Goal: Ask a question

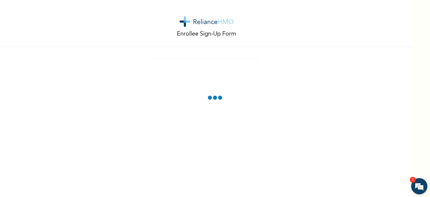
click at [415, 180] on em "2" at bounding box center [413, 179] width 6 height 6
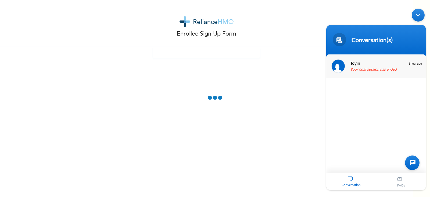
click at [413, 62] on em "1 hour ago" at bounding box center [415, 62] width 13 height 3
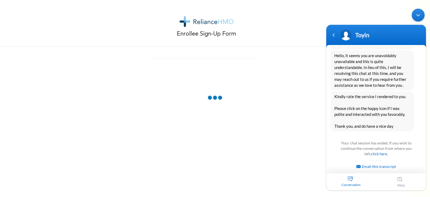
scroll to position [545, 0]
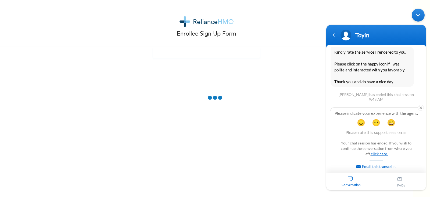
click at [376, 152] on link "click here." at bounding box center [379, 153] width 17 height 5
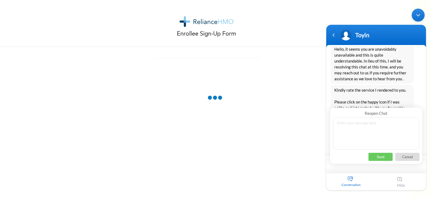
scroll to position [470, 0]
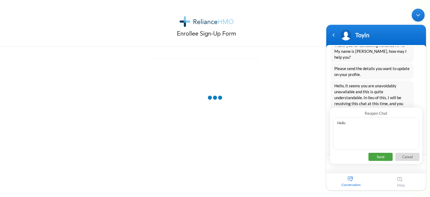
type textarea "Hello"
click at [384, 154] on p "Send" at bounding box center [381, 156] width 24 height 8
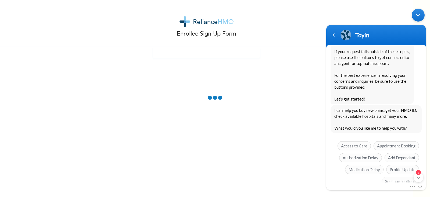
scroll to position [705, 0]
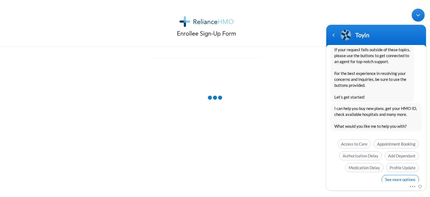
click at [401, 174] on span "See more options" at bounding box center [400, 178] width 37 height 9
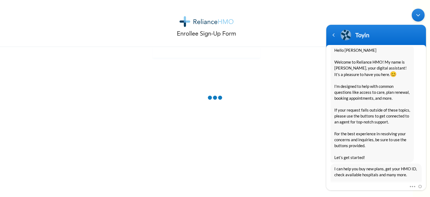
scroll to position [752, 0]
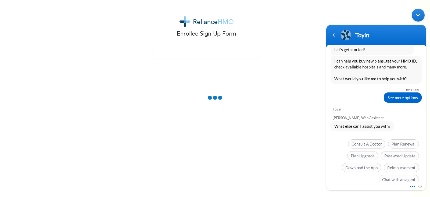
click at [413, 186] on span at bounding box center [411, 185] width 4 height 5
click at [366, 186] on div "Mute Send email" at bounding box center [377, 186] width 100 height 7
click at [370, 187] on em "Setback" at bounding box center [368, 189] width 16 height 4
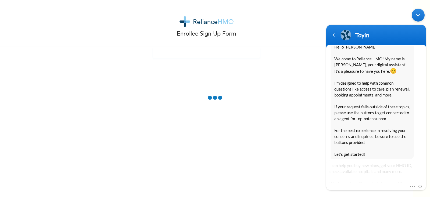
scroll to position [928, 0]
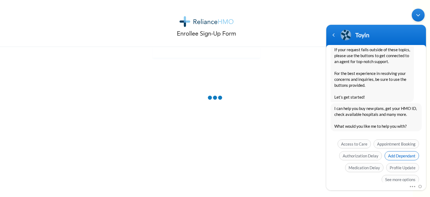
click at [398, 151] on span "Add Dependant" at bounding box center [402, 155] width 34 height 9
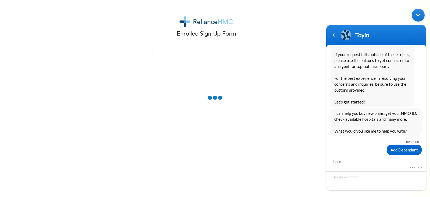
scroll to position [958, 0]
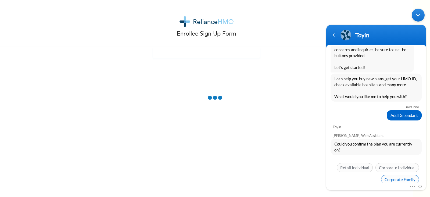
click at [396, 174] on span "Corporate Family" at bounding box center [400, 178] width 38 height 9
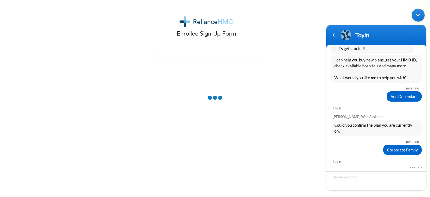
scroll to position [993, 0]
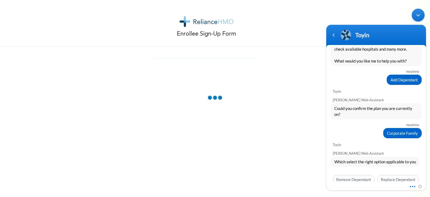
click at [413, 186] on span at bounding box center [411, 185] width 4 height 5
click at [422, 152] on div "[PERSON_NAME] Web Assistant Which select the right option applicable to you Set…" at bounding box center [377, 166] width 100 height 39
click at [369, 187] on em "Setback" at bounding box center [368, 189] width 16 height 4
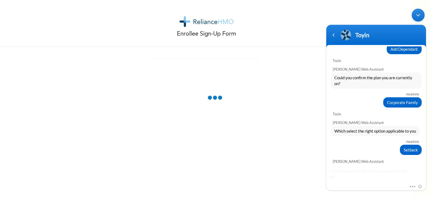
scroll to position [1051, 0]
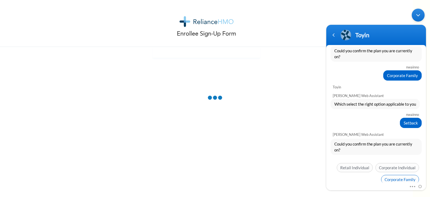
click at [397, 174] on span "Corporate Family" at bounding box center [400, 178] width 38 height 9
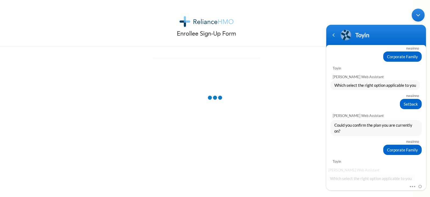
scroll to position [1086, 0]
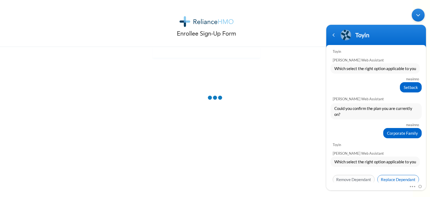
click at [384, 174] on span "Replace Dependant" at bounding box center [399, 178] width 42 height 9
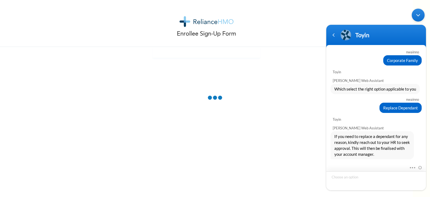
scroll to position [1187, 0]
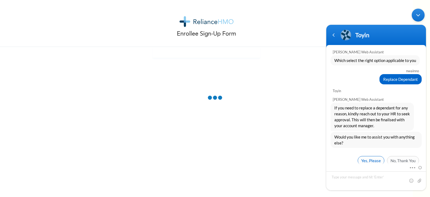
click at [368, 155] on span "Yes, Please" at bounding box center [371, 159] width 27 height 9
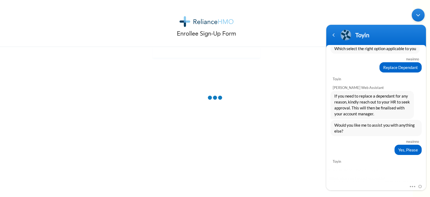
scroll to position [1251, 0]
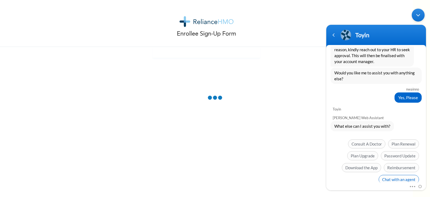
click at [398, 174] on span "Chat with an agent" at bounding box center [399, 178] width 40 height 9
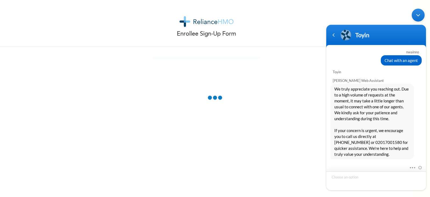
scroll to position [1364, 0]
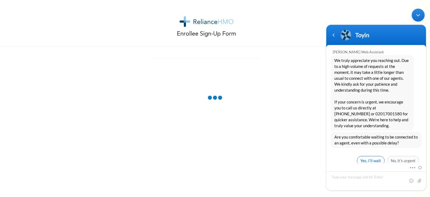
click at [365, 155] on span "Yes, I’ll wait" at bounding box center [371, 159] width 28 height 9
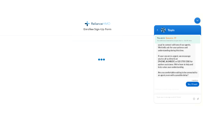
scroll to position [1411, 0]
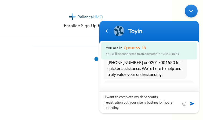
click at [146, 97] on textarea "I want to complete my dependants registration but your site is butting for hour…" at bounding box center [150, 102] width 100 height 22
click at [125, 108] on textarea "I want to complete my dependents registration but your site is butting for hour…" at bounding box center [150, 102] width 100 height 22
type textarea "I want to complete my dependents registration but your site is butting for hour…"
click at [192, 104] on span at bounding box center [192, 103] width 5 height 5
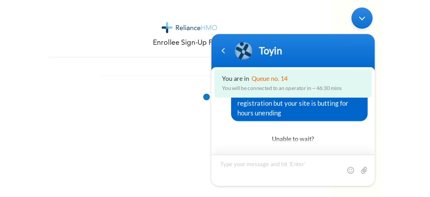
scroll to position [1515, 0]
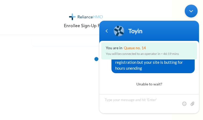
click at [189, 11] on div "Minimize live chat window" at bounding box center [191, 11] width 13 height 13
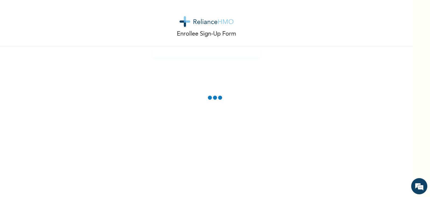
scroll to position [1531, 0]
